Goal: Use online tool/utility: Utilize a website feature to perform a specific function

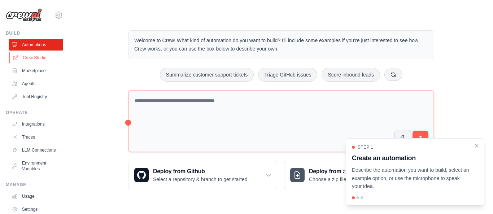
click at [35, 54] on link "Crew Studio" at bounding box center [36, 58] width 54 height 12
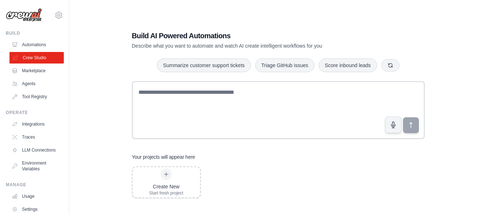
click at [23, 57] on link "Crew Studio" at bounding box center [36, 58] width 54 height 12
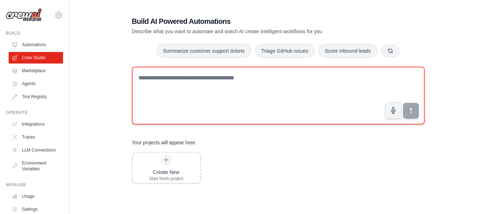
click at [173, 78] on textarea at bounding box center [278, 96] width 293 height 58
paste textarea "**********"
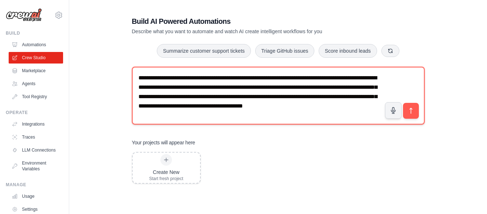
scroll to position [2, 0]
type textarea "**********"
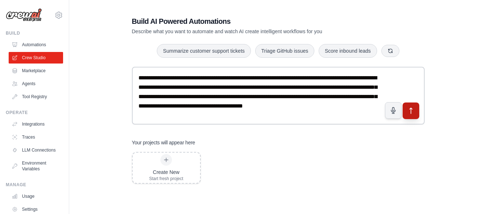
click at [410, 110] on icon "submit" at bounding box center [411, 111] width 8 height 8
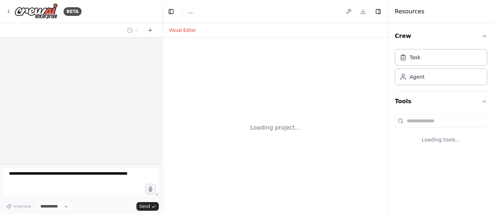
select select "****"
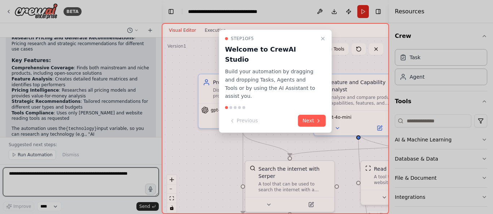
scroll to position [569, 0]
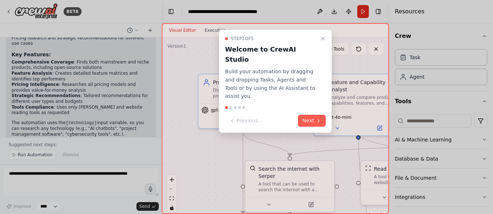
click at [161, 125] on div at bounding box center [246, 107] width 493 height 214
drag, startPoint x: 160, startPoint y: 124, endPoint x: 158, endPoint y: 119, distance: 5.7
click at [159, 119] on div at bounding box center [246, 107] width 493 height 214
click at [312, 115] on button "Next" at bounding box center [312, 121] width 28 height 12
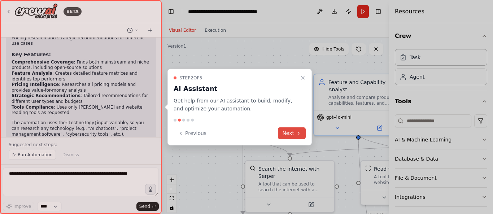
click at [294, 132] on button "Next" at bounding box center [292, 133] width 28 height 12
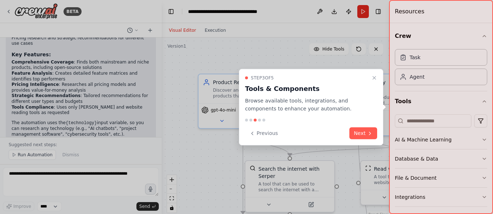
click at [369, 131] on icon at bounding box center [370, 133] width 6 height 6
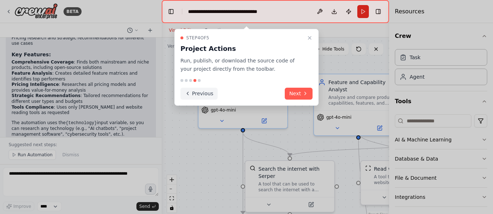
click at [194, 96] on button "Previous" at bounding box center [198, 94] width 37 height 12
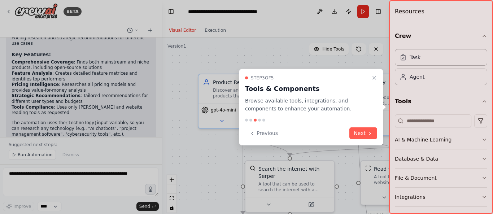
click at [194, 96] on div at bounding box center [246, 107] width 493 height 214
click at [258, 134] on button "Previous" at bounding box center [263, 133] width 37 height 12
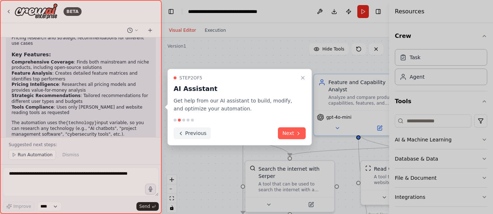
click at [190, 135] on button "Previous" at bounding box center [192, 133] width 37 height 12
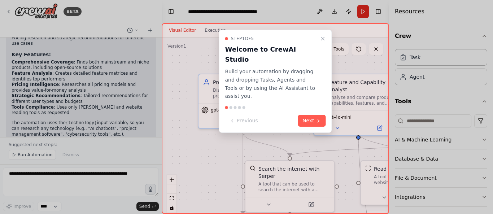
drag, startPoint x: 312, startPoint y: 103, endPoint x: 310, endPoint y: 129, distance: 25.7
click at [310, 131] on div "Step 1 of 5 Welcome to CrewAI Studio Build your automation by dragging and drop…" at bounding box center [275, 118] width 227 height 191
click at [314, 115] on button "Next" at bounding box center [312, 121] width 28 height 12
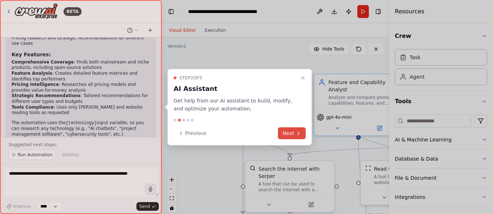
click at [286, 135] on button "Next" at bounding box center [292, 133] width 28 height 12
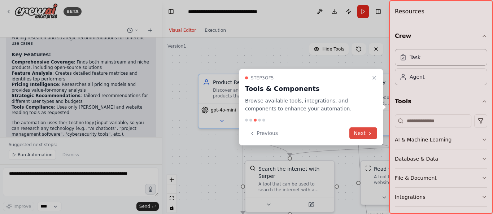
click at [361, 133] on button "Next" at bounding box center [363, 133] width 28 height 12
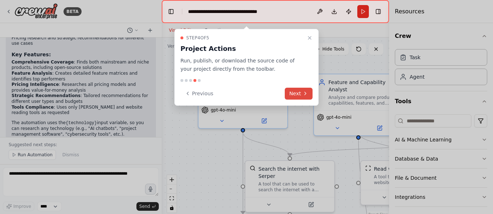
click at [303, 89] on button "Next" at bounding box center [299, 94] width 28 height 12
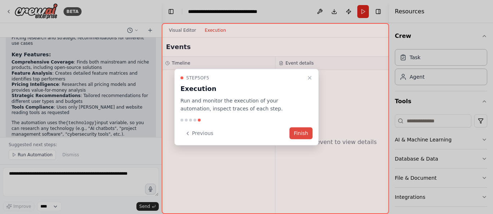
click at [302, 133] on button "Finish" at bounding box center [300, 133] width 23 height 12
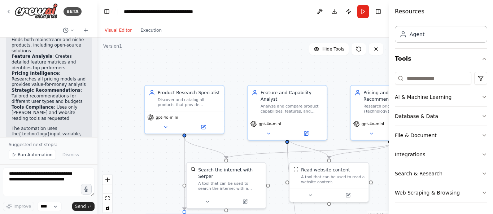
scroll to position [830, 0]
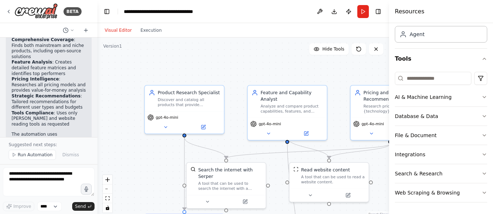
drag, startPoint x: 159, startPoint y: 87, endPoint x: 97, endPoint y: 89, distance: 62.1
click at [97, 89] on div "BETA I want to research all of the product available for a specific technology.…" at bounding box center [246, 107] width 493 height 214
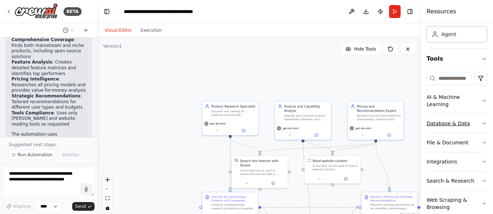
drag, startPoint x: 391, startPoint y: 117, endPoint x: 433, endPoint y: 117, distance: 42.6
click at [433, 117] on div "Resources Crew Task Agent Tools AI & Machine Learning Database & Data File & Do…" at bounding box center [457, 107] width 72 height 214
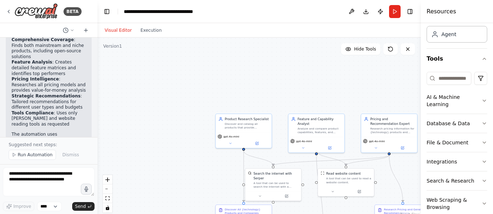
scroll to position [57, 0]
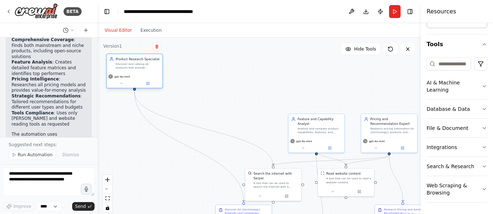
drag, startPoint x: 242, startPoint y: 127, endPoint x: 124, endPoint y: 66, distance: 132.8
click at [124, 66] on div "Discover and catalog all products that provide {technology} functionality, iden…" at bounding box center [137, 65] width 44 height 7
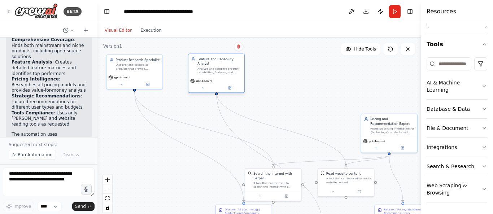
drag, startPoint x: 317, startPoint y: 131, endPoint x: 216, endPoint y: 72, distance: 117.1
click at [216, 77] on div "gpt-4o-mini" at bounding box center [216, 85] width 56 height 16
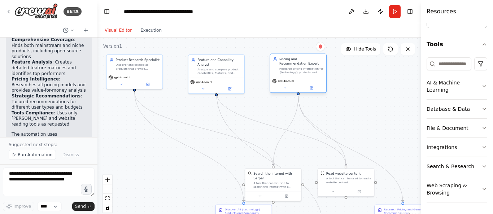
drag, startPoint x: 389, startPoint y: 133, endPoint x: 295, endPoint y: 71, distance: 112.6
click at [295, 71] on div "Pricing and Recommendation Expert Research pricing information for {technology}…" at bounding box center [298, 65] width 56 height 23
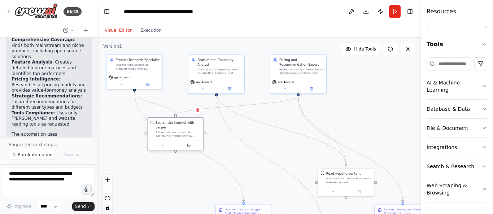
drag, startPoint x: 281, startPoint y: 183, endPoint x: 183, endPoint y: 131, distance: 110.7
click at [183, 131] on div "A tool that can be used to search the internet with a search_query. Supports di…" at bounding box center [177, 133] width 45 height 7
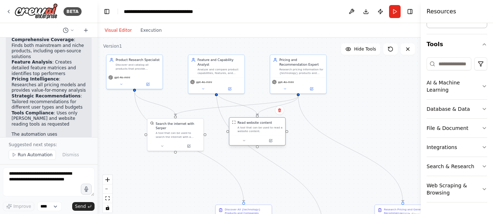
drag, startPoint x: 349, startPoint y: 180, endPoint x: 269, endPoint y: 134, distance: 91.9
click at [269, 134] on div "Read website content A tool that can be used to read a website content." at bounding box center [257, 131] width 57 height 28
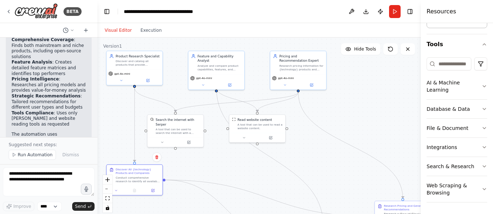
drag, startPoint x: 259, startPoint y: 213, endPoint x: 192, endPoint y: 206, distance: 67.4
click at [157, 183] on div "Discover All {technology} Products and Companies Conduct comprehensive research…" at bounding box center [137, 175] width 44 height 16
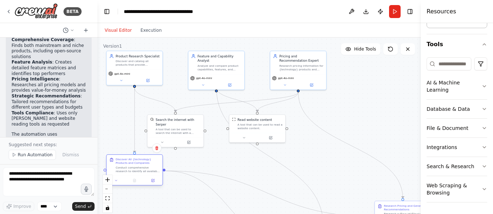
drag, startPoint x: 159, startPoint y: 191, endPoint x: 164, endPoint y: 164, distance: 27.5
click at [155, 164] on div "Discover All {technology} Products and Companies Conduct comprehensive research…" at bounding box center [137, 166] width 44 height 16
drag, startPoint x: 142, startPoint y: 172, endPoint x: 133, endPoint y: 170, distance: 9.8
click at [133, 170] on div "Conduct comprehensive research to identify all available products that provide …" at bounding box center [142, 169] width 44 height 7
drag, startPoint x: 145, startPoint y: 175, endPoint x: 138, endPoint y: 174, distance: 6.9
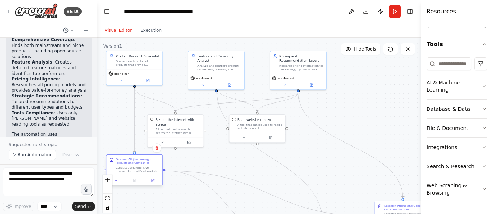
click at [138, 174] on div "Discover All {technology} Products and Companies Conduct comprehensive research…" at bounding box center [134, 165] width 56 height 21
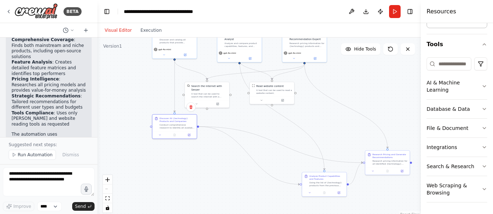
drag, startPoint x: 359, startPoint y: 189, endPoint x: 353, endPoint y: 140, distance: 49.0
click at [353, 140] on div ".deletable-edge-delete-btn { width: 20px; height: 20px; border: 0px solid #ffff…" at bounding box center [258, 128] width 323 height 180
click at [220, 125] on div ".deletable-edge-delete-btn { width: 20px; height: 20px; border: 0px solid #ffff…" at bounding box center [301, 105] width 162 height 90
drag, startPoint x: 322, startPoint y: 186, endPoint x: 236, endPoint y: 128, distance: 103.8
click at [236, 128] on div "Using the list of {technology} products from the previous research, visit each …" at bounding box center [241, 126] width 35 height 6
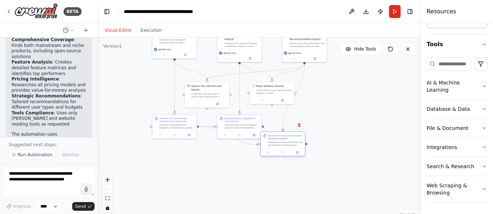
drag, startPoint x: 375, startPoint y: 163, endPoint x: 260, endPoint y: 146, distance: 116.6
click at [260, 146] on div "Research Pricing and Generate Recommendations Research pricing information for …" at bounding box center [282, 144] width 45 height 25
click at [242, 157] on div ".deletable-edge-delete-btn { width: 20px; height: 20px; border: 0px solid #ffff…" at bounding box center [258, 128] width 323 height 180
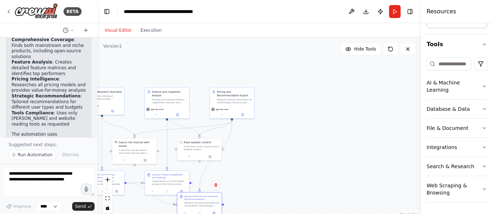
drag, startPoint x: 227, startPoint y: 162, endPoint x: 114, endPoint y: 217, distance: 125.7
click at [114, 214] on html "BETA I want to research all of the product available for a specific technology.…" at bounding box center [246, 107] width 493 height 214
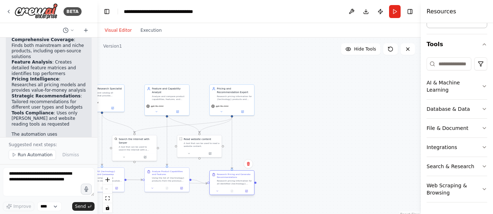
drag, startPoint x: 208, startPoint y: 206, endPoint x: 239, endPoint y: 184, distance: 38.0
click at [239, 184] on div "Research Pricing and Generate Recommendations Research pricing information for …" at bounding box center [232, 179] width 44 height 17
drag, startPoint x: 239, startPoint y: 183, endPoint x: 238, endPoint y: 177, distance: 5.1
click at [238, 177] on div "Research pricing information for all identified {technology} products, includin…" at bounding box center [234, 179] width 35 height 6
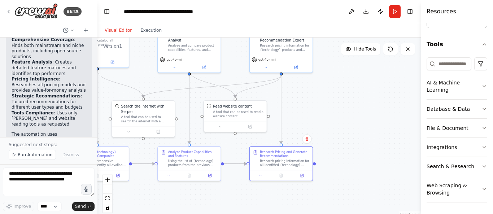
drag, startPoint x: 294, startPoint y: 185, endPoint x: 367, endPoint y: 177, distance: 73.0
click at [379, 175] on div ".deletable-edge-delete-btn { width: 20px; height: 20px; border: 0px solid #ffff…" at bounding box center [258, 128] width 323 height 180
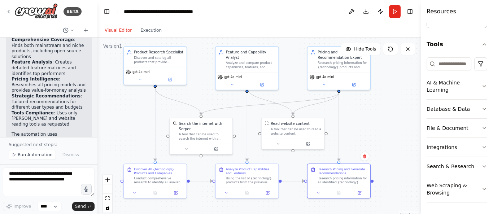
drag, startPoint x: 346, startPoint y: 128, endPoint x: 394, endPoint y: 145, distance: 51.3
click at [394, 145] on div ".deletable-edge-delete-btn { width: 20px; height: 20px; border: 0px solid #ffff…" at bounding box center [258, 128] width 323 height 180
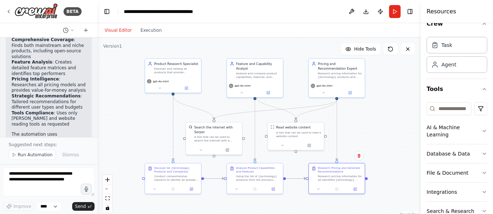
scroll to position [0, 0]
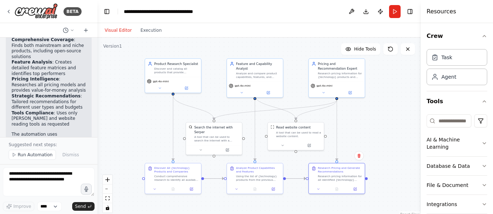
click at [392, 10] on button "Run" at bounding box center [395, 11] width 12 height 13
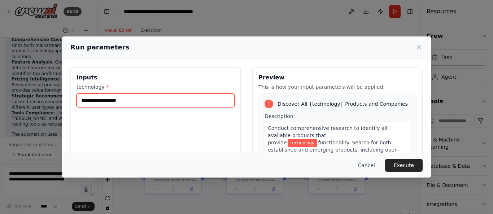
click at [114, 101] on input "technology *" at bounding box center [155, 100] width 158 height 14
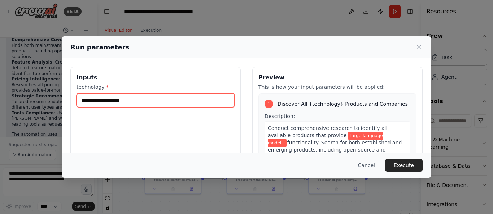
type input "**********"
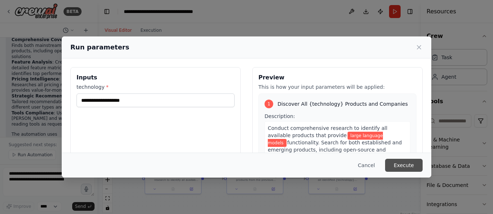
click at [398, 165] on button "Execute" at bounding box center [404, 165] width 38 height 13
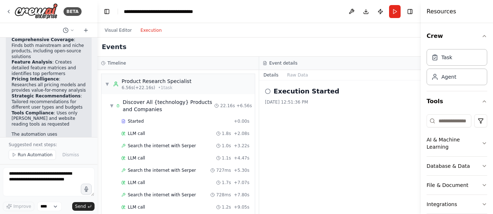
click at [153, 33] on button "Execution" at bounding box center [151, 30] width 30 height 9
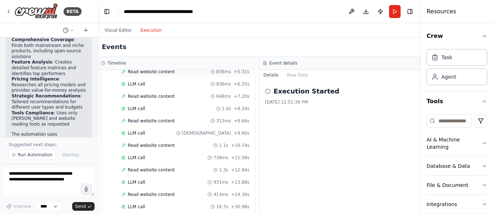
scroll to position [391, 0]
